Goal: Information Seeking & Learning: Check status

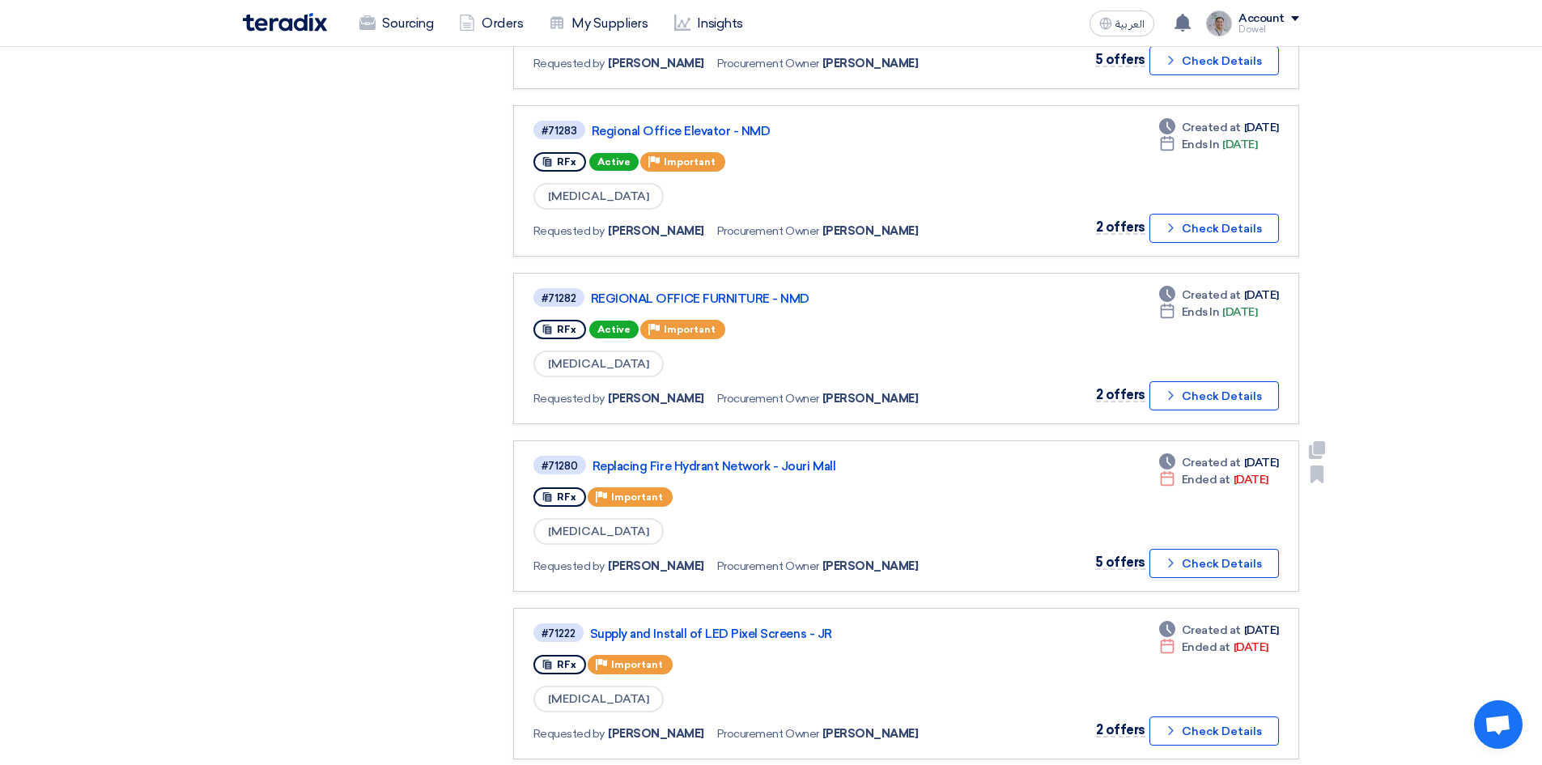
scroll to position [728, 0]
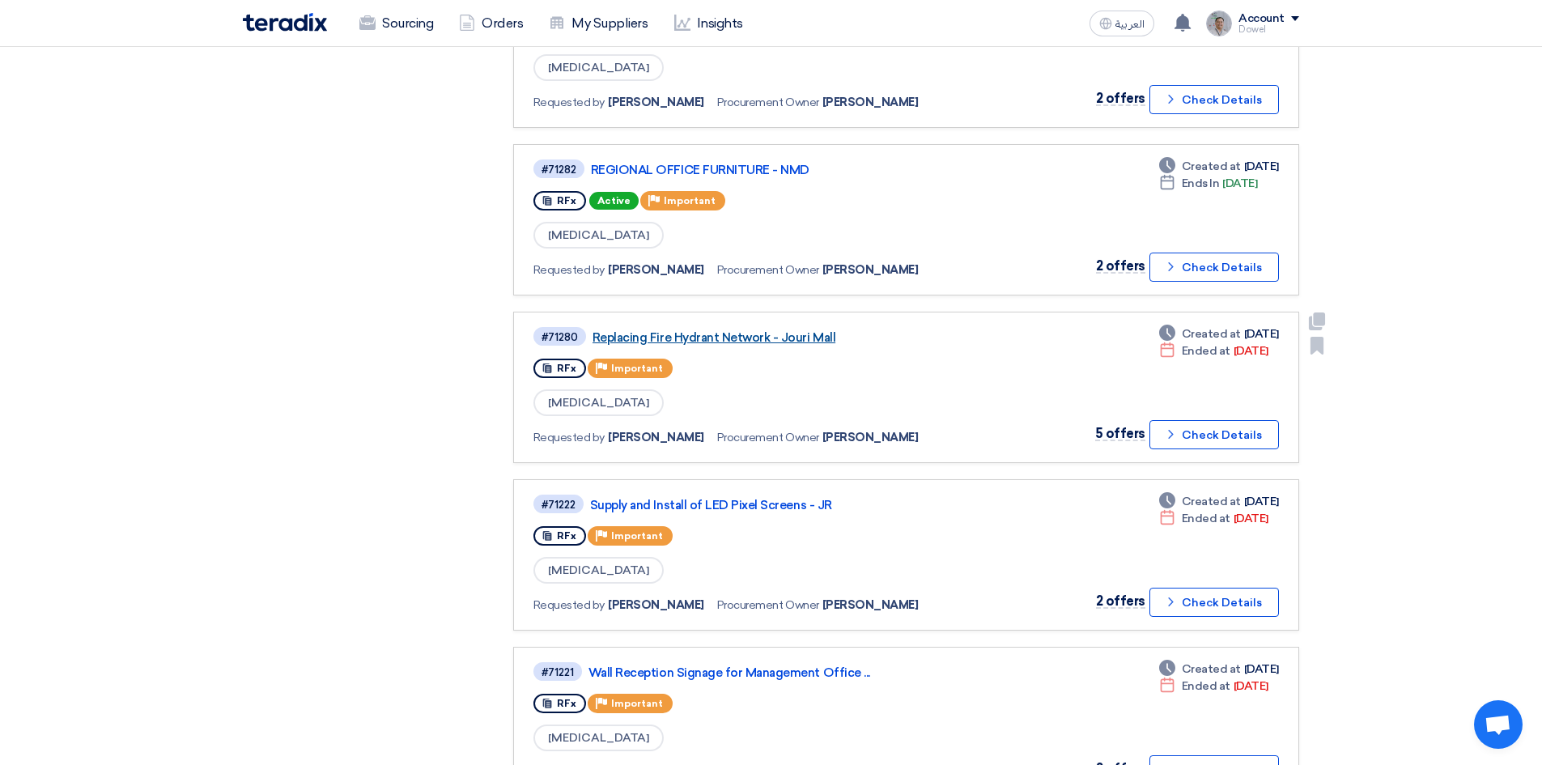
click at [761, 339] on link "Replacing Fire Hydrant Network - Jouri Mall" at bounding box center [794, 337] width 405 height 15
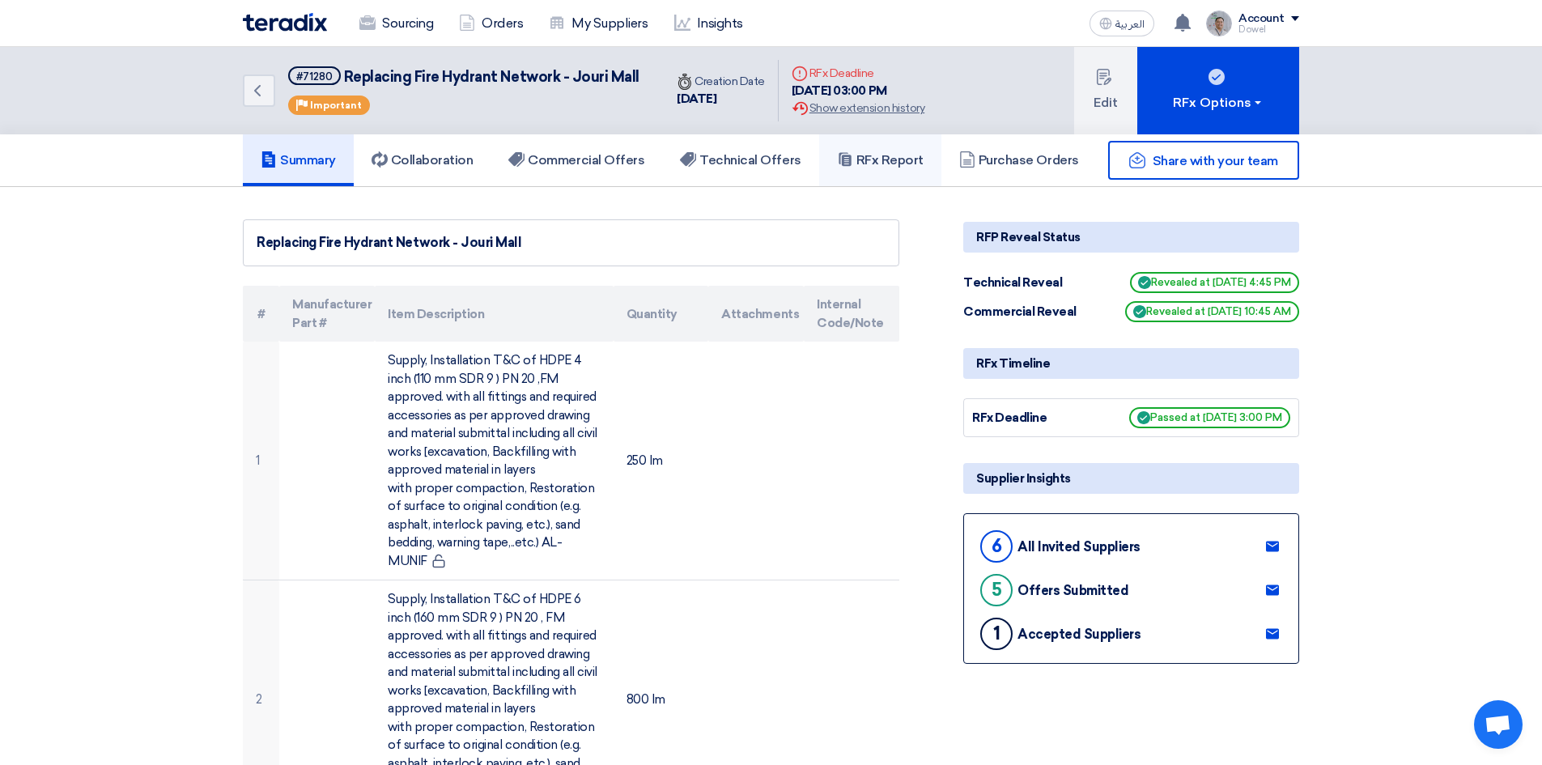
click at [876, 159] on h5 "RFx Report" at bounding box center [880, 160] width 87 height 16
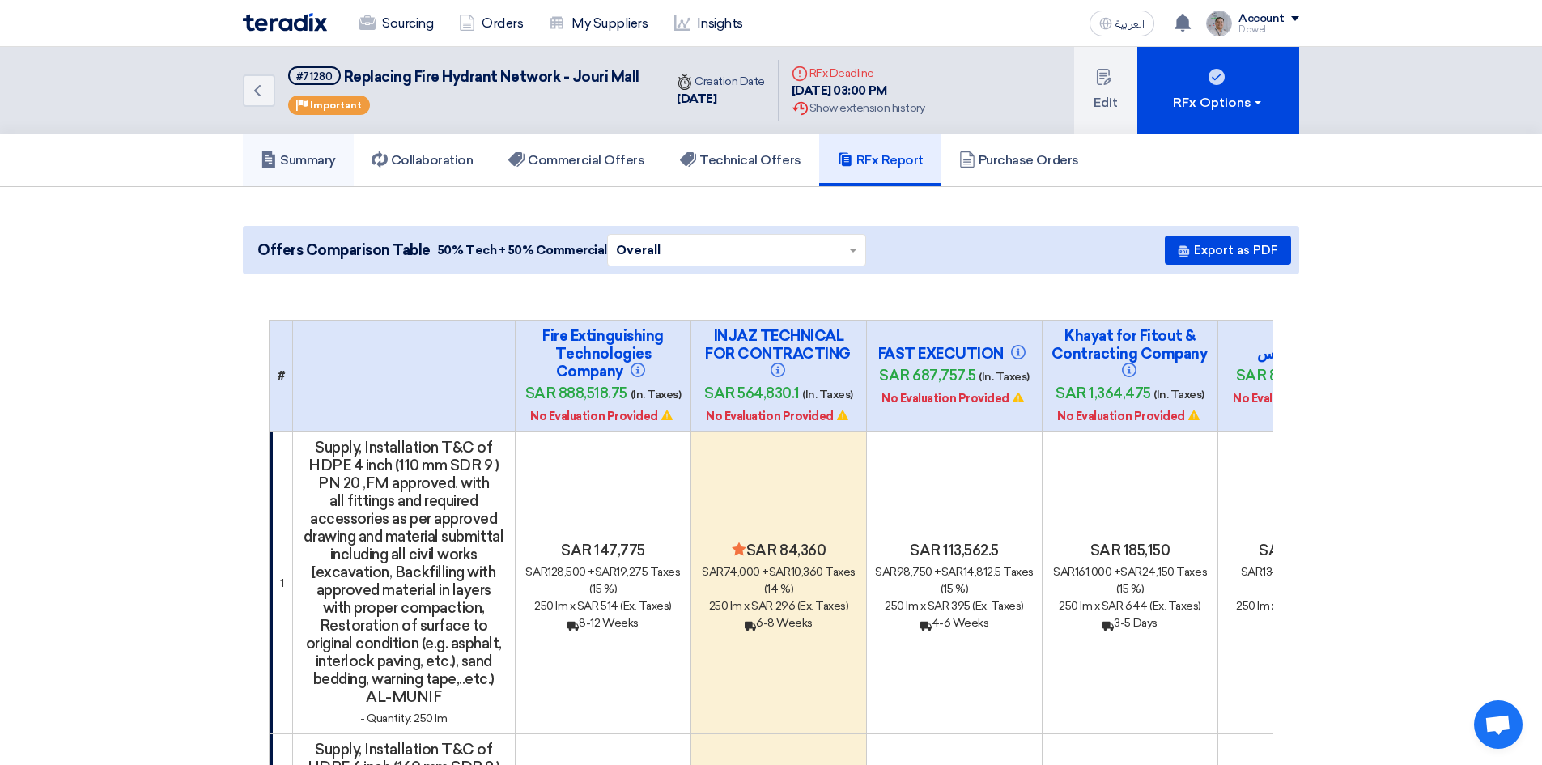
click at [299, 155] on h5 "Summary" at bounding box center [298, 160] width 75 height 16
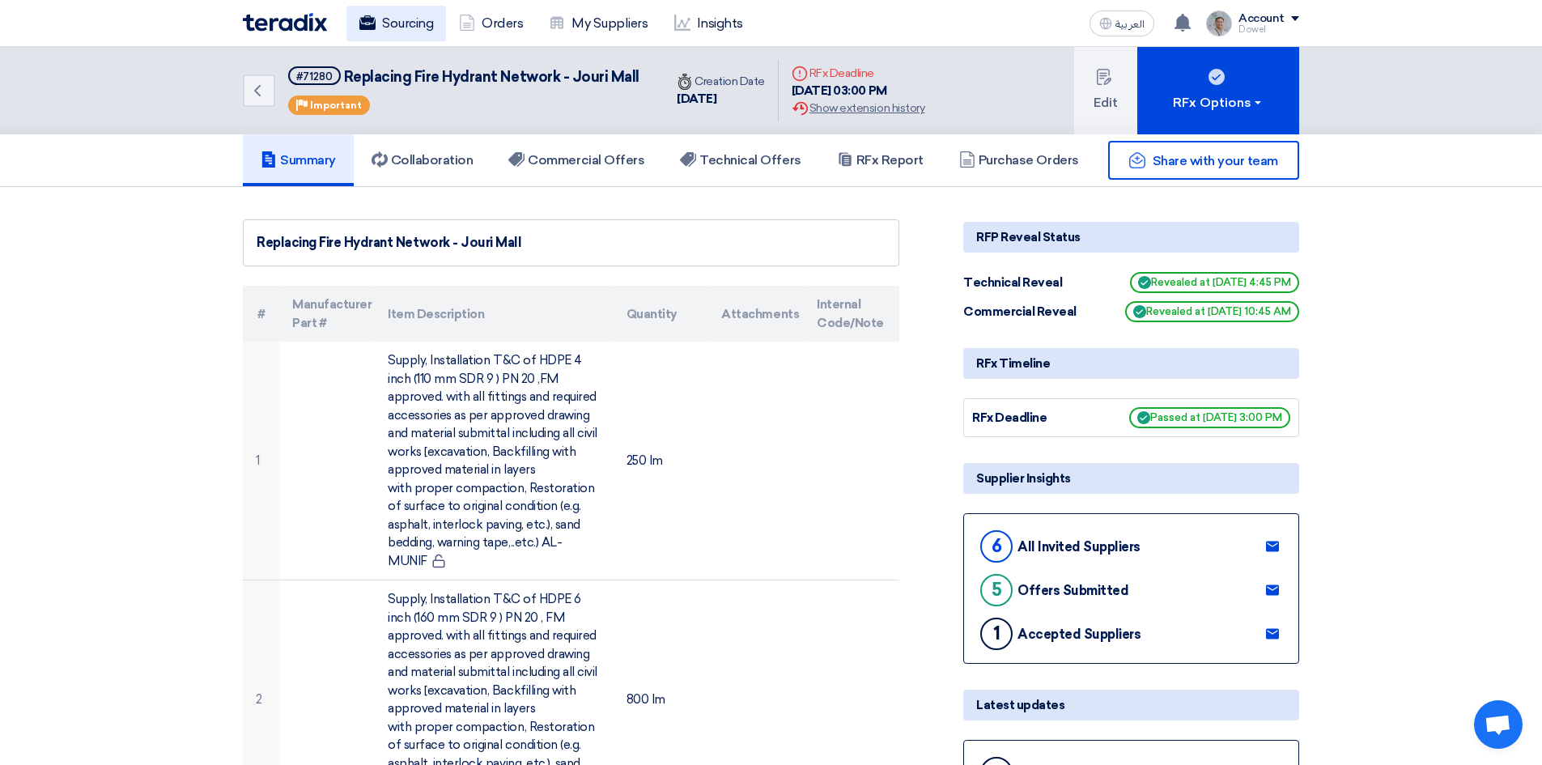
click at [398, 17] on link "Sourcing" at bounding box center [396, 24] width 100 height 36
